Goal: Entertainment & Leisure: Consume media (video, audio)

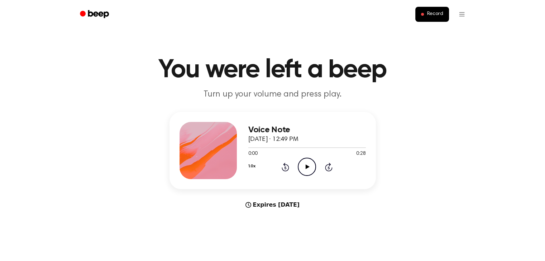
click at [302, 163] on icon "Play Audio" at bounding box center [307, 167] width 18 height 18
click at [306, 165] on icon "Play Audio" at bounding box center [307, 167] width 18 height 18
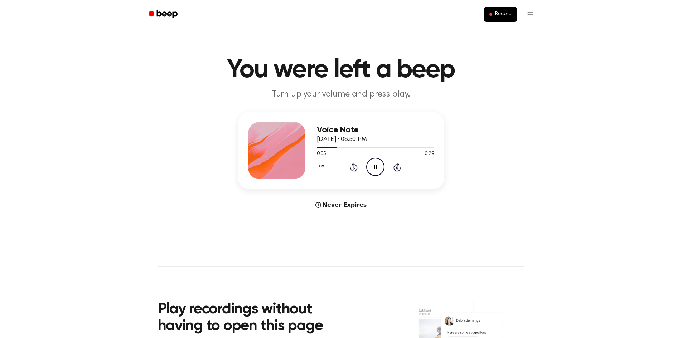
click at [377, 165] on icon at bounding box center [375, 167] width 3 height 5
click at [372, 162] on icon "Play Audio" at bounding box center [375, 167] width 18 height 18
click at [372, 162] on icon "Pause Audio" at bounding box center [375, 167] width 18 height 18
drag, startPoint x: 339, startPoint y: 148, endPoint x: 304, endPoint y: 150, distance: 34.5
click at [304, 150] on div "Voice Note October 13, 2025 · 08:50 PM 0:06 0:29 Your browser does not support …" at bounding box center [341, 150] width 206 height 77
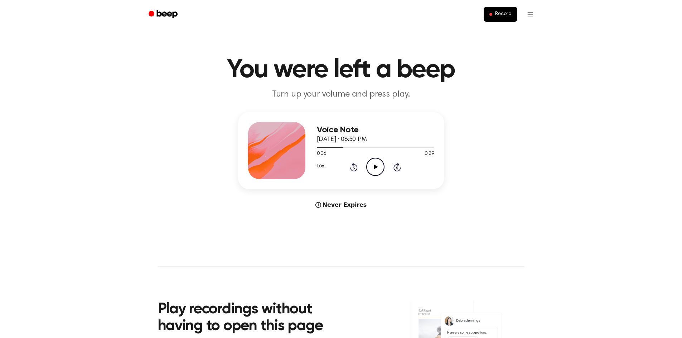
click at [374, 162] on icon "Play Audio" at bounding box center [375, 167] width 18 height 18
click at [374, 162] on icon "Pause Audio" at bounding box center [375, 167] width 18 height 18
drag, startPoint x: 348, startPoint y: 148, endPoint x: 329, endPoint y: 148, distance: 18.6
click at [329, 148] on div at bounding box center [333, 148] width 32 height 1
click at [329, 148] on div at bounding box center [375, 148] width 117 height 1
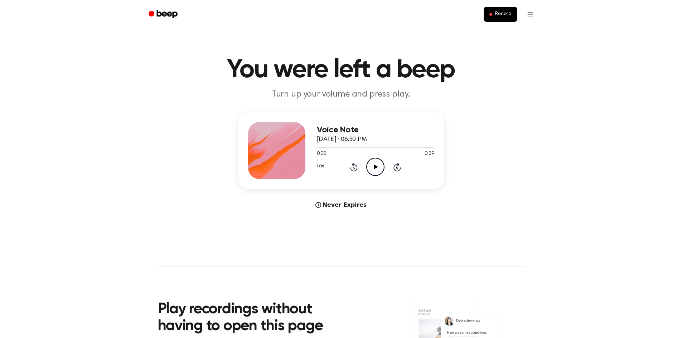
click at [373, 165] on icon "Play Audio" at bounding box center [375, 167] width 18 height 18
click at [375, 168] on icon "Pause Audio" at bounding box center [375, 167] width 18 height 18
click at [375, 168] on icon at bounding box center [376, 167] width 4 height 5
click at [375, 168] on icon "Pause Audio" at bounding box center [375, 167] width 18 height 18
click at [375, 168] on icon at bounding box center [376, 167] width 4 height 5
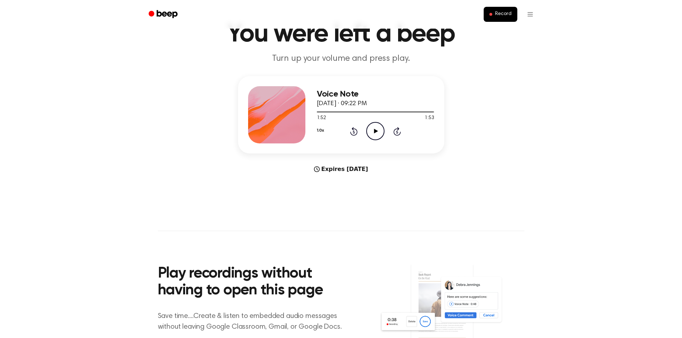
click at [373, 134] on icon "Play Audio" at bounding box center [375, 131] width 18 height 18
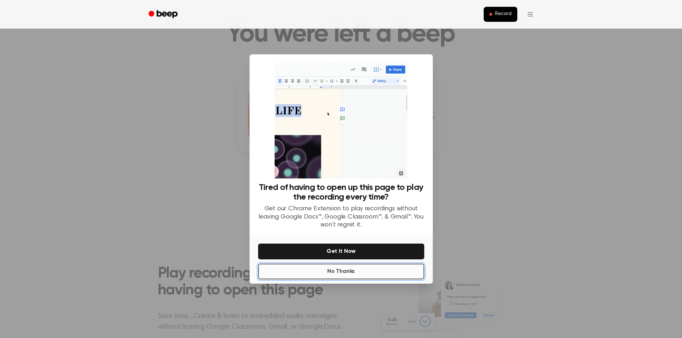
click at [368, 269] on button "No Thanks" at bounding box center [341, 272] width 166 height 16
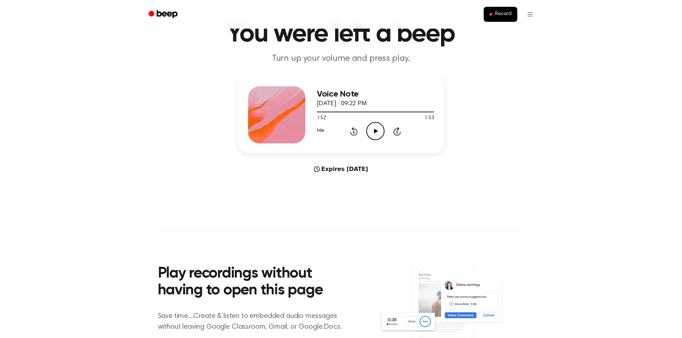
click at [376, 132] on icon at bounding box center [376, 131] width 4 height 5
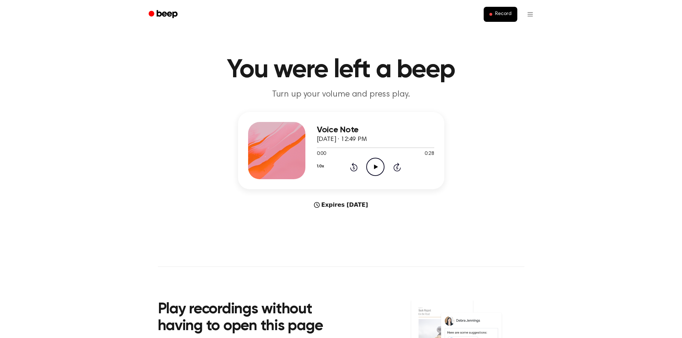
click at [371, 163] on icon "Play Audio" at bounding box center [375, 167] width 18 height 18
click at [373, 164] on icon "Pause Audio" at bounding box center [375, 167] width 18 height 18
click at [376, 167] on icon at bounding box center [376, 167] width 4 height 5
drag, startPoint x: 376, startPoint y: 167, endPoint x: 346, endPoint y: 133, distance: 45.7
click at [376, 167] on icon at bounding box center [375, 167] width 3 height 5
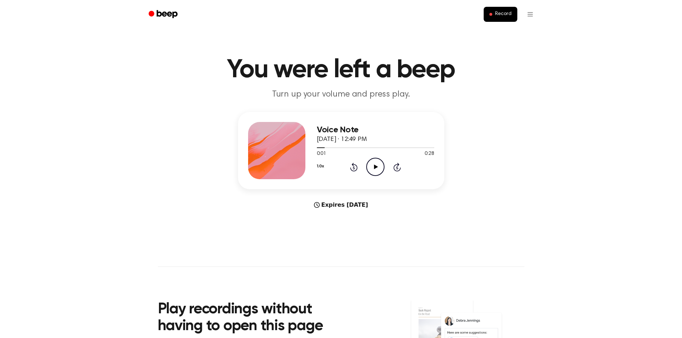
click at [350, 167] on icon "Rewind 5 seconds" at bounding box center [354, 167] width 8 height 9
click at [378, 166] on icon "Play Audio" at bounding box center [375, 167] width 18 height 18
click at [378, 166] on icon "Pause Audio" at bounding box center [375, 167] width 18 height 18
click at [380, 167] on icon "Play Audio" at bounding box center [375, 167] width 18 height 18
click at [378, 167] on icon "Pause Audio" at bounding box center [375, 167] width 18 height 18
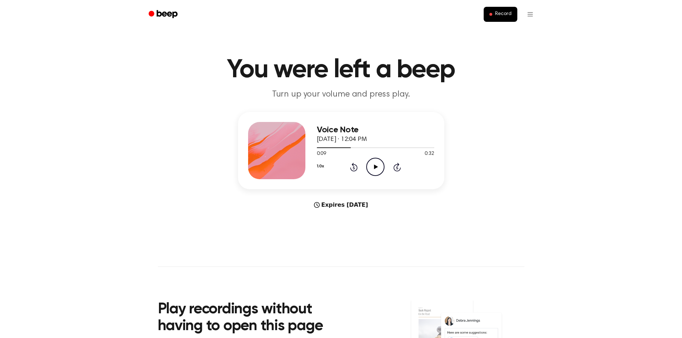
click at [374, 168] on icon "Play Audio" at bounding box center [375, 167] width 18 height 18
drag, startPoint x: 374, startPoint y: 168, endPoint x: 360, endPoint y: 159, distance: 17.0
click at [374, 168] on icon at bounding box center [375, 167] width 3 height 5
click at [355, 163] on icon "Rewind 5 seconds" at bounding box center [354, 167] width 8 height 9
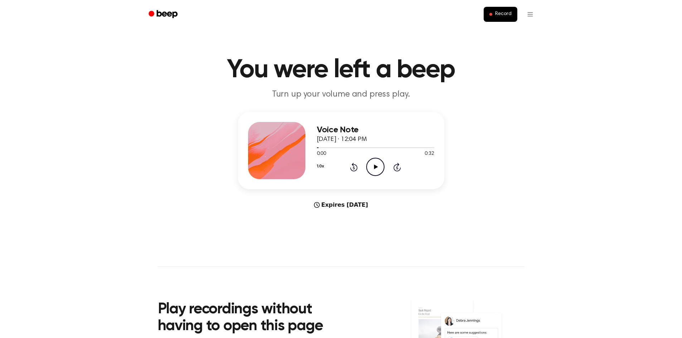
click at [381, 164] on icon "Play Audio" at bounding box center [375, 167] width 18 height 18
click at [378, 166] on icon "Pause Audio" at bounding box center [375, 167] width 18 height 18
click at [374, 164] on icon "Play Audio" at bounding box center [375, 167] width 18 height 18
click at [399, 165] on icon at bounding box center [398, 167] width 8 height 9
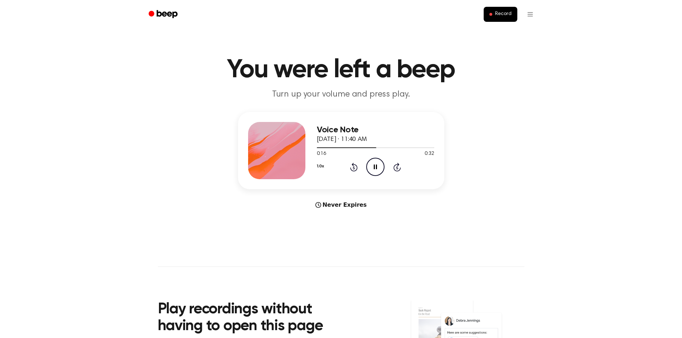
click at [373, 166] on icon "Pause Audio" at bounding box center [375, 167] width 18 height 18
click at [372, 166] on icon "Play Audio" at bounding box center [375, 167] width 18 height 18
click at [375, 162] on icon "Pause Audio" at bounding box center [375, 167] width 18 height 18
click at [375, 167] on icon at bounding box center [376, 167] width 4 height 5
click at [375, 167] on icon at bounding box center [375, 167] width 3 height 5
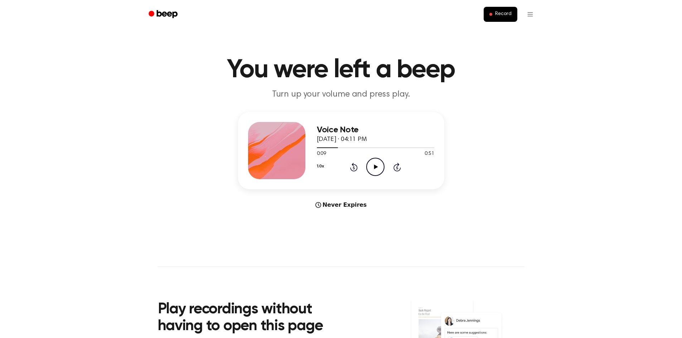
click at [374, 164] on icon "Play Audio" at bounding box center [375, 167] width 18 height 18
click at [354, 166] on icon at bounding box center [354, 167] width 8 height 9
click at [370, 165] on icon "Pause Audio" at bounding box center [375, 167] width 18 height 18
